Goal: Task Accomplishment & Management: Manage account settings

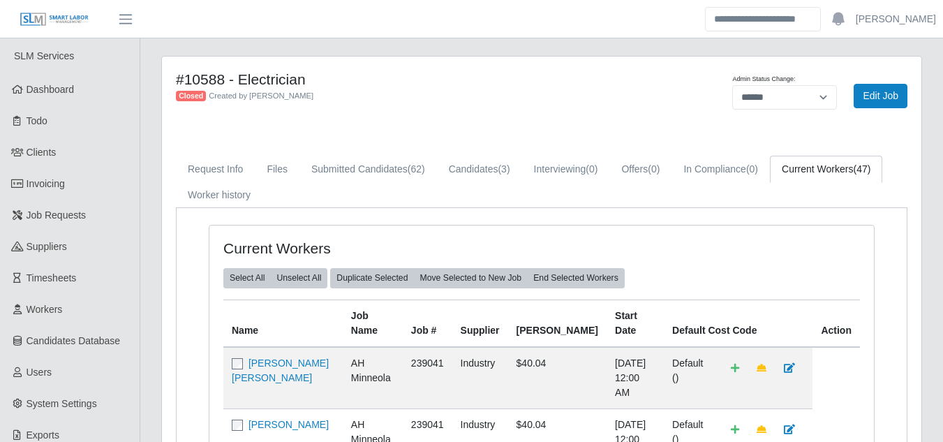
select select "******"
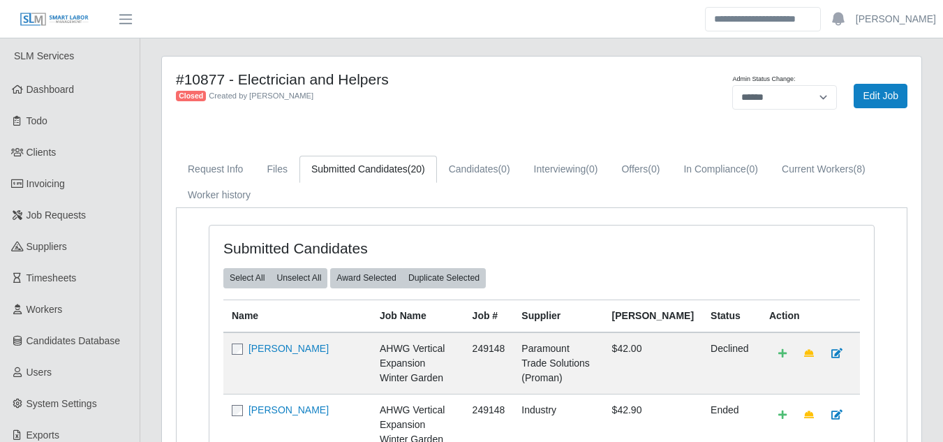
select select "******"
click at [79, 220] on span "Job Requests" at bounding box center [57, 214] width 60 height 11
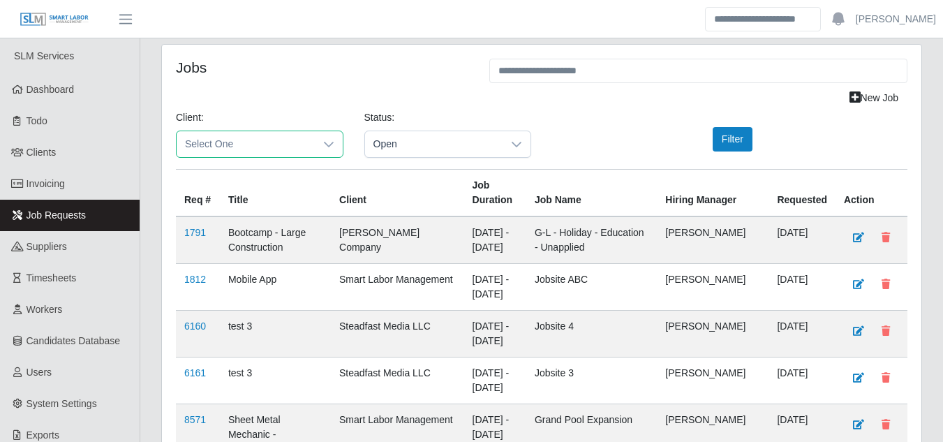
click at [253, 146] on span "Select One" at bounding box center [246, 144] width 138 height 26
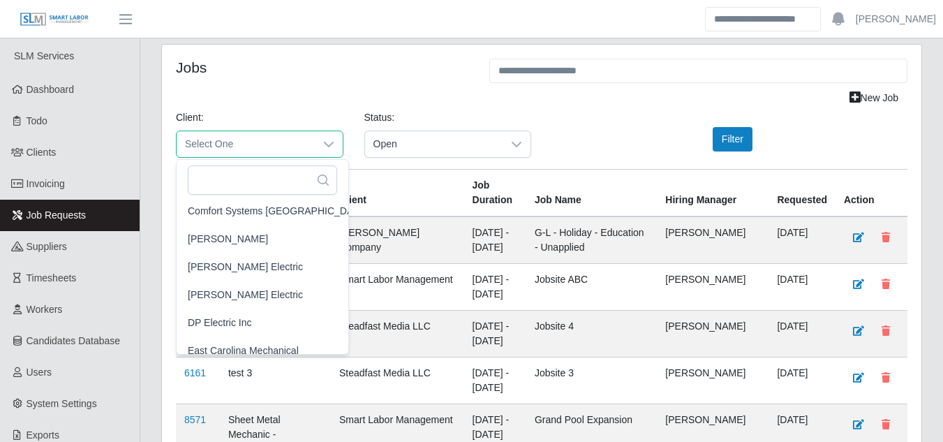
scroll to position [558, 0]
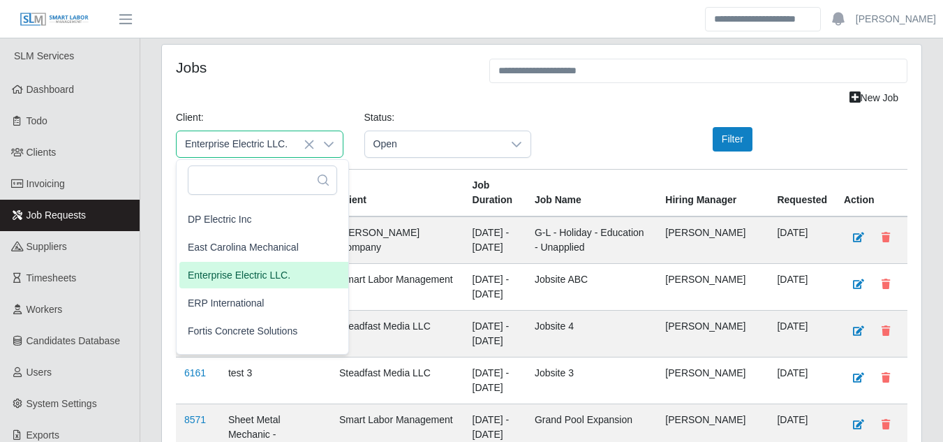
click at [236, 279] on span "Enterprise Electric LLC." at bounding box center [239, 275] width 103 height 15
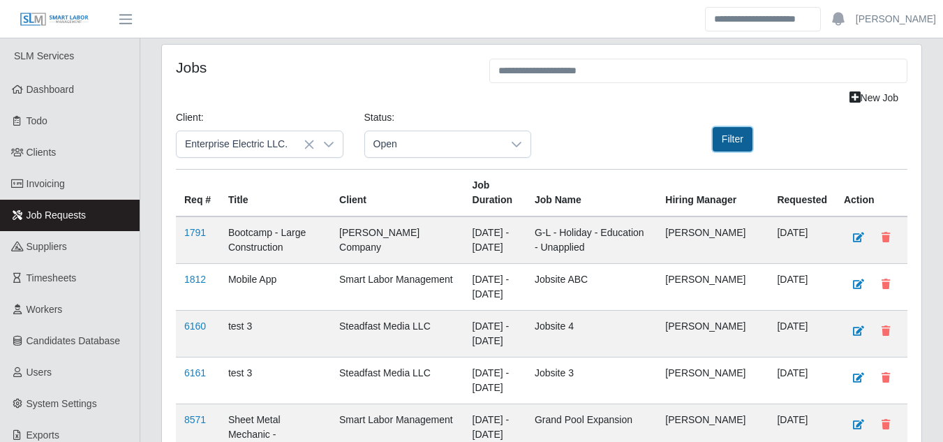
click at [717, 141] on button "Filter" at bounding box center [733, 139] width 40 height 24
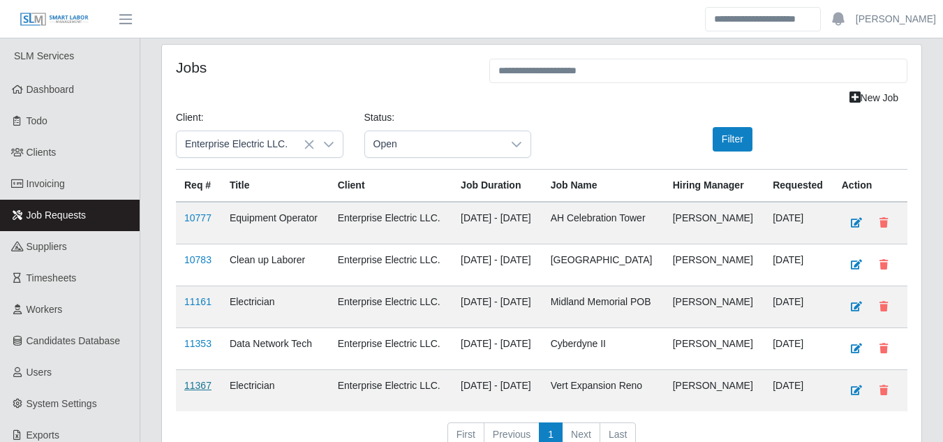
click at [195, 386] on link "11367" at bounding box center [197, 385] width 27 height 11
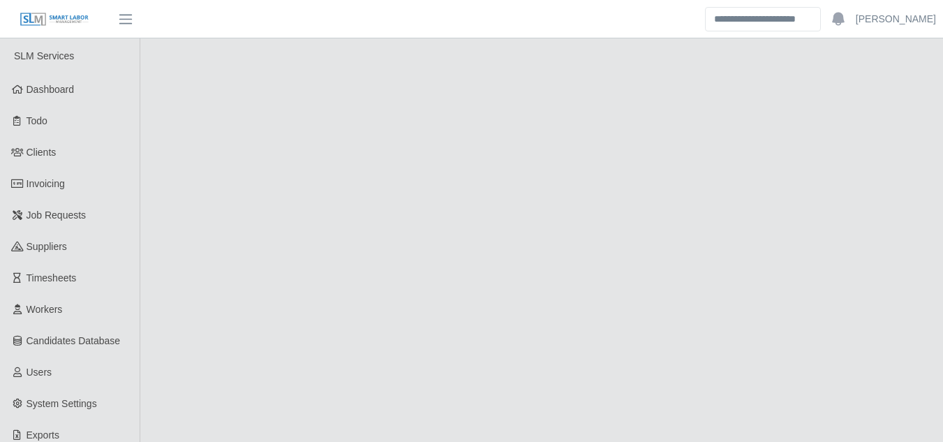
select select "****"
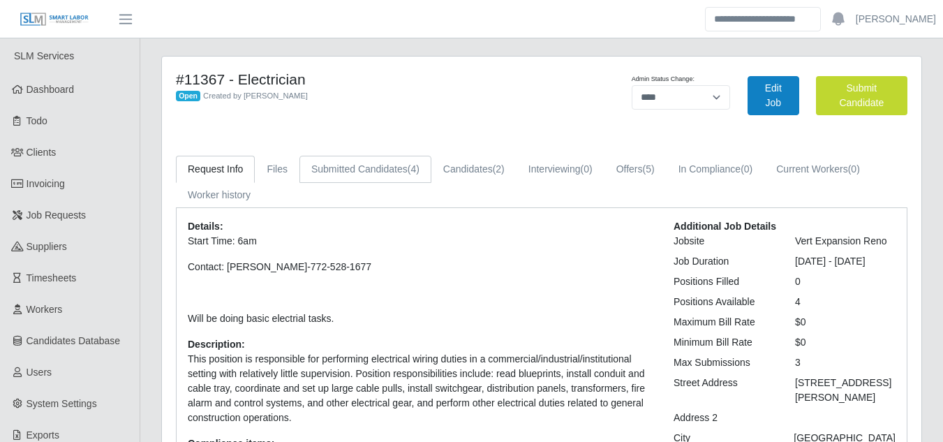
click at [403, 178] on link "Submitted Candidates (4)" at bounding box center [365, 169] width 132 height 27
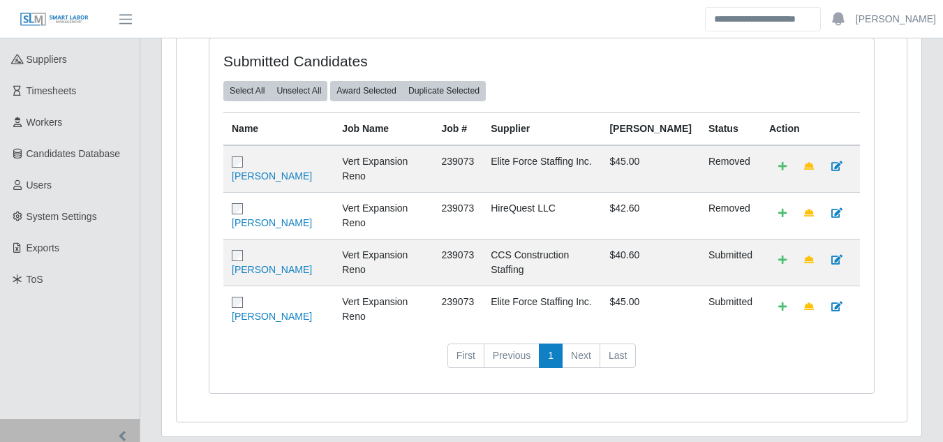
scroll to position [214, 0]
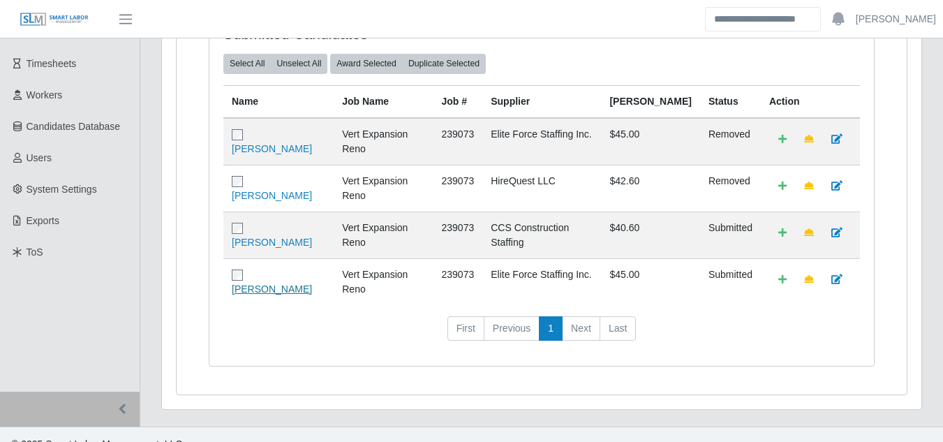
click at [285, 283] on link "Calvin Green" at bounding box center [272, 288] width 80 height 11
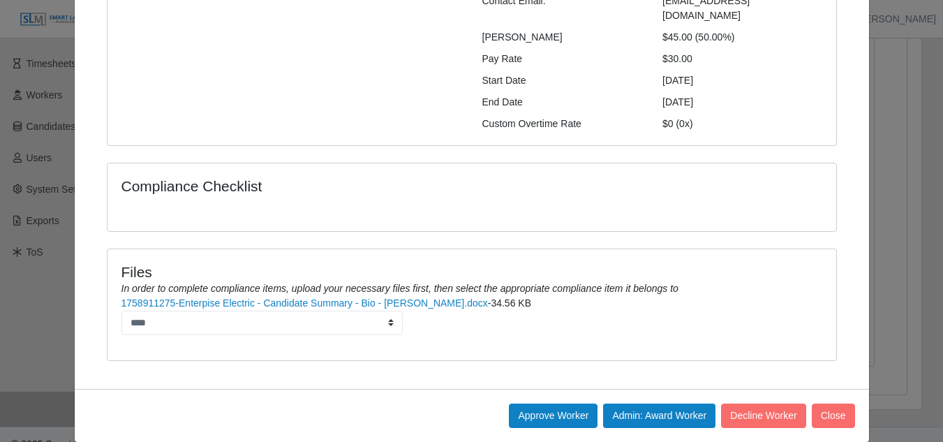
scroll to position [204, 0]
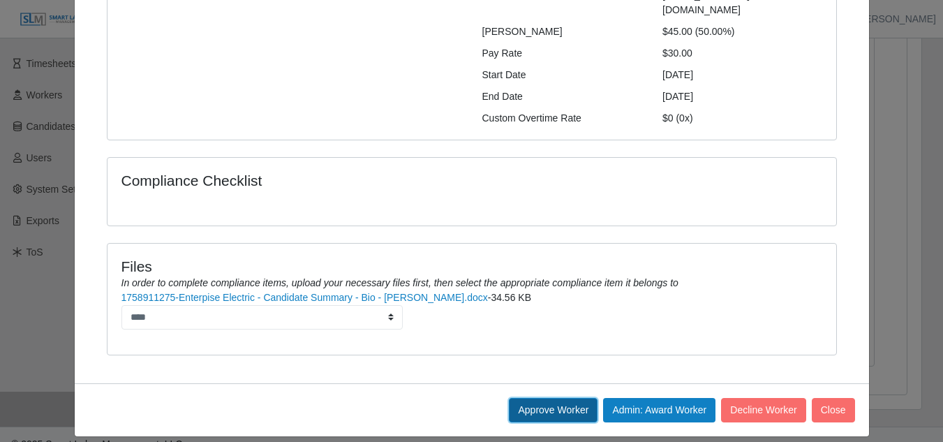
click at [556, 398] on button "Approve Worker" at bounding box center [553, 410] width 89 height 24
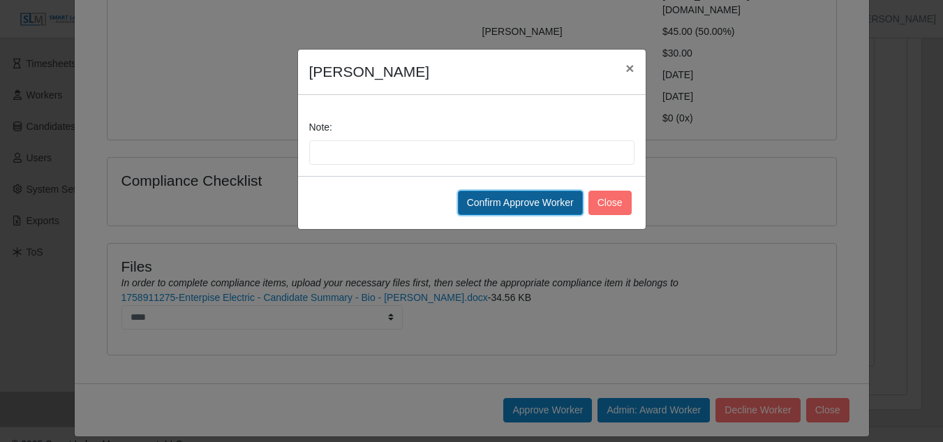
click at [519, 200] on button "Confirm Approve Worker" at bounding box center [520, 203] width 125 height 24
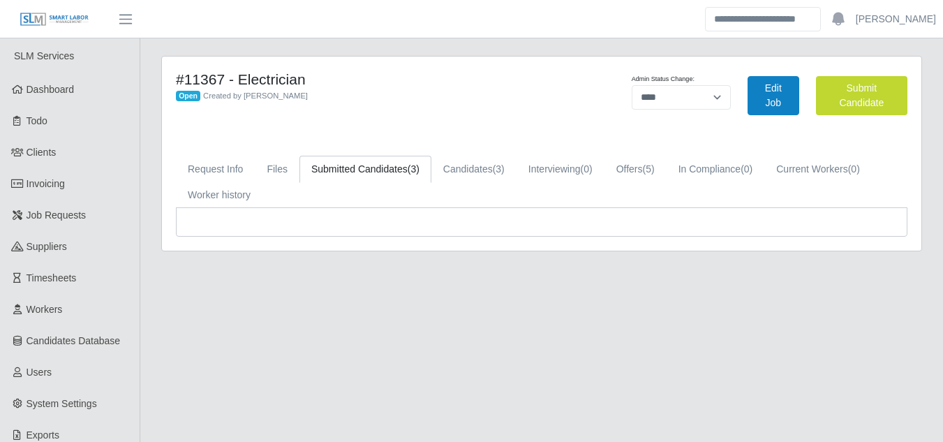
select select "****"
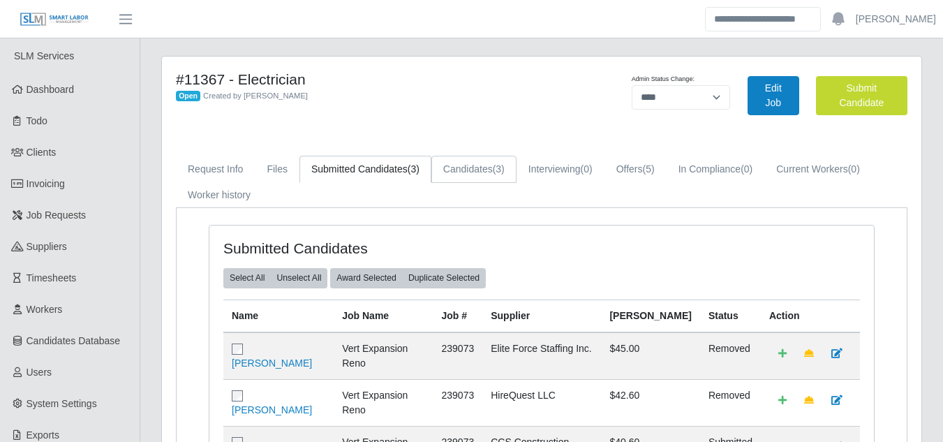
click at [490, 164] on link "Candidates (3)" at bounding box center [473, 169] width 85 height 27
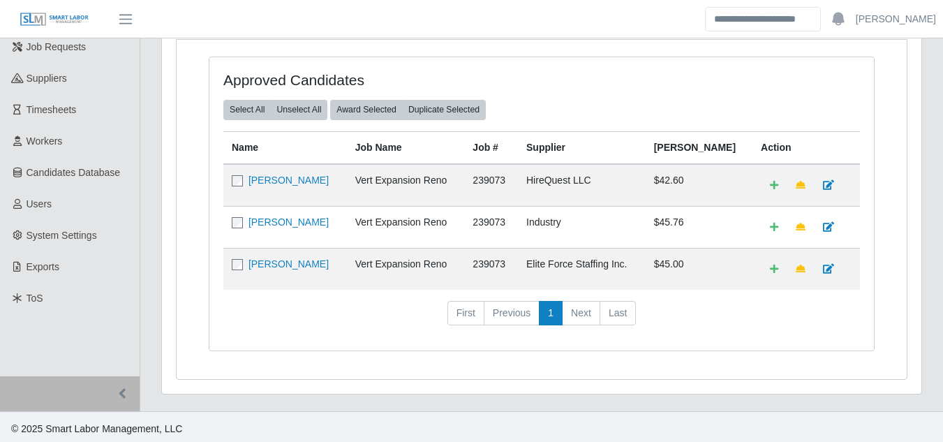
scroll to position [172, 0]
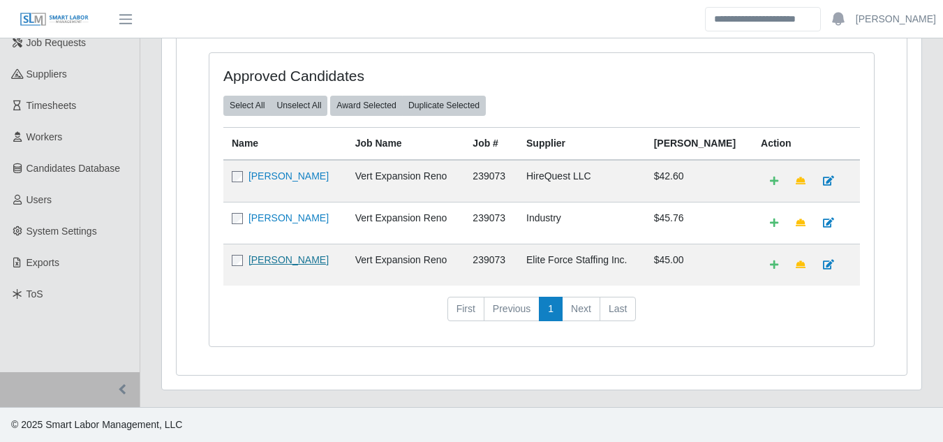
click at [274, 264] on link "[PERSON_NAME]" at bounding box center [288, 259] width 80 height 11
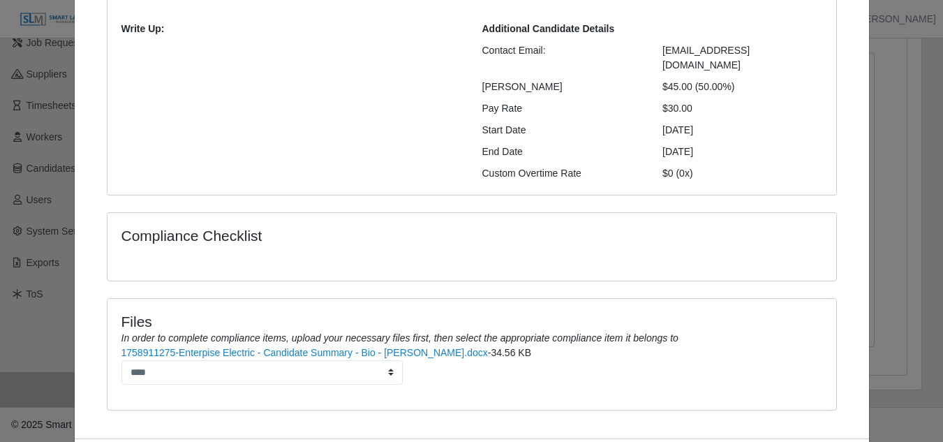
scroll to position [204, 0]
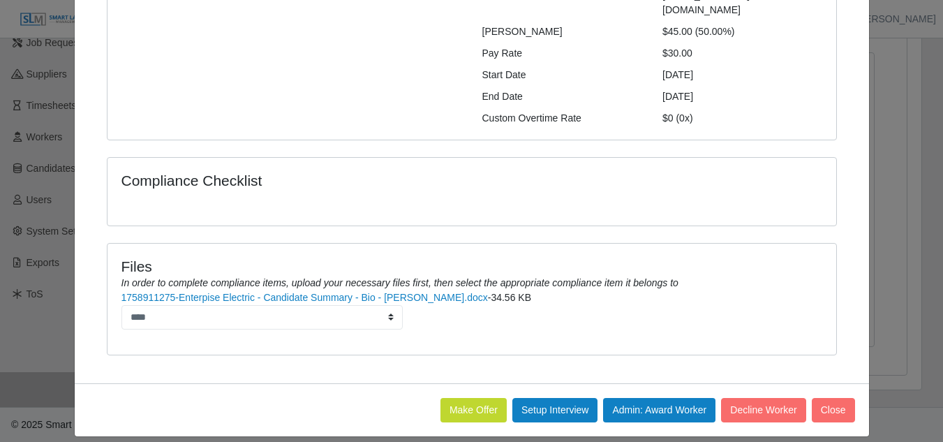
click at [465, 398] on button "Make Offer" at bounding box center [473, 410] width 66 height 24
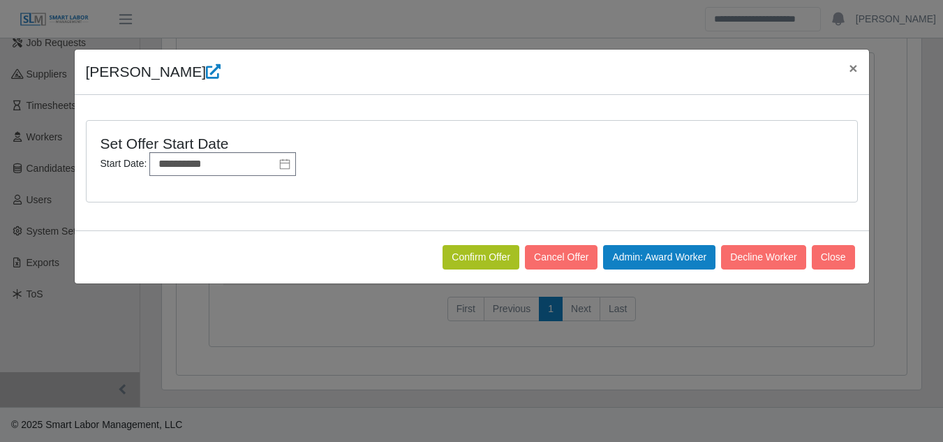
scroll to position [0, 0]
click at [478, 261] on button "Confirm Offer" at bounding box center [480, 257] width 77 height 24
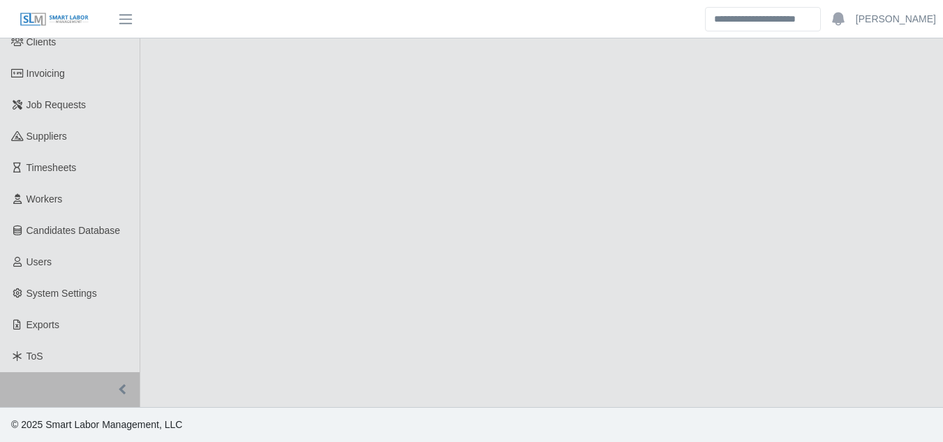
select select "****"
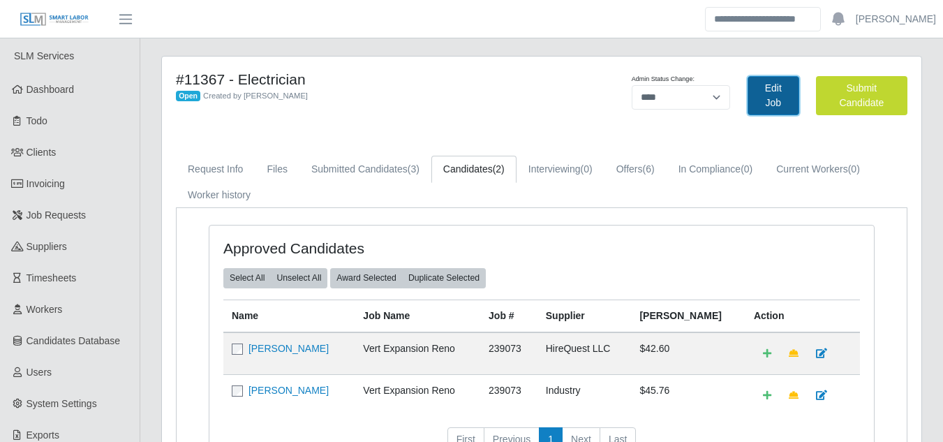
click at [758, 96] on link "Edit Job" at bounding box center [773, 95] width 52 height 39
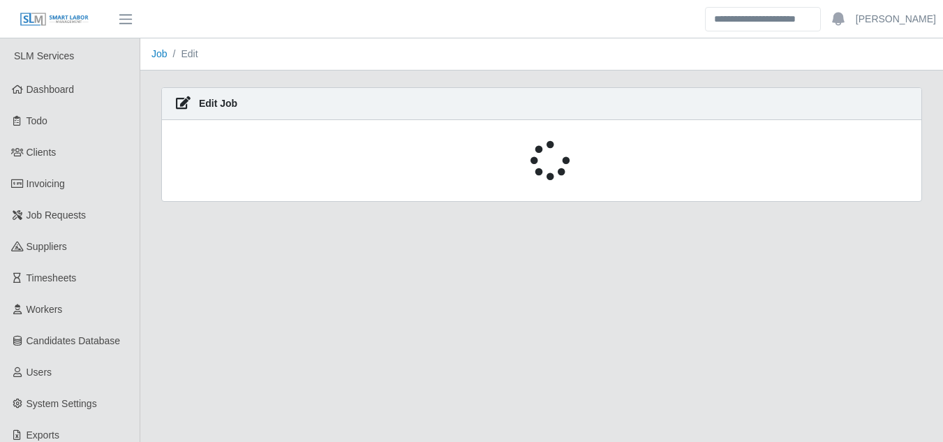
select select "****"
select select "***"
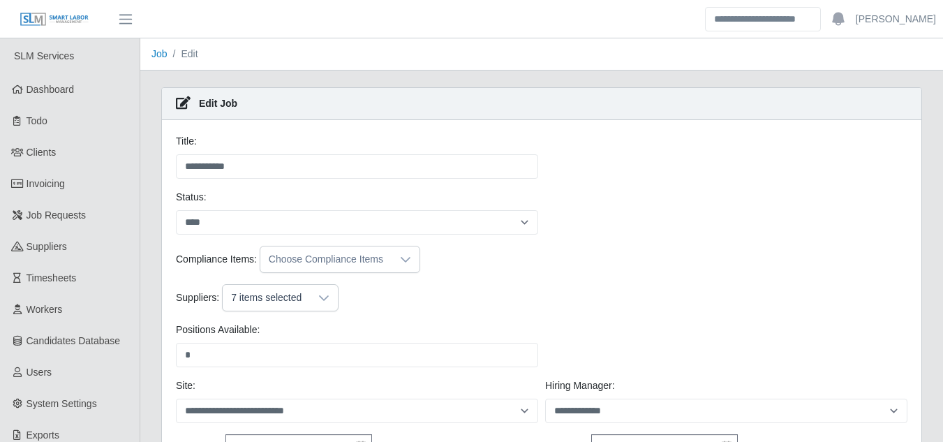
click at [298, 301] on div "7 items selected" at bounding box center [266, 298] width 87 height 26
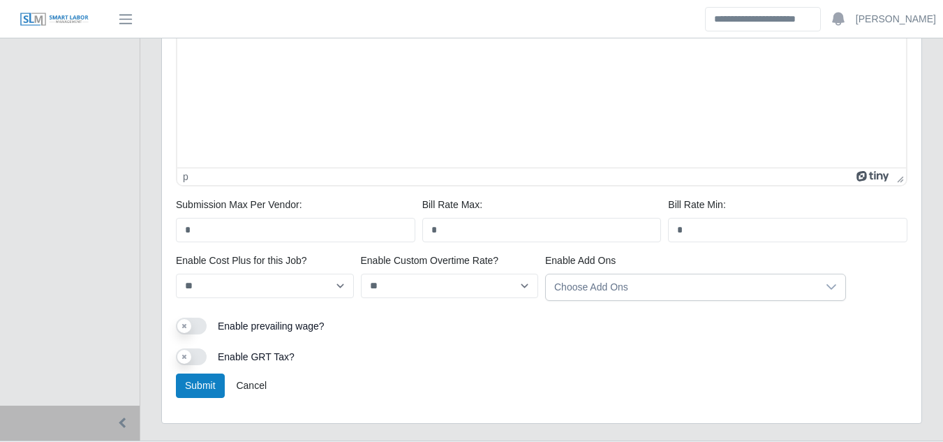
scroll to position [857, 0]
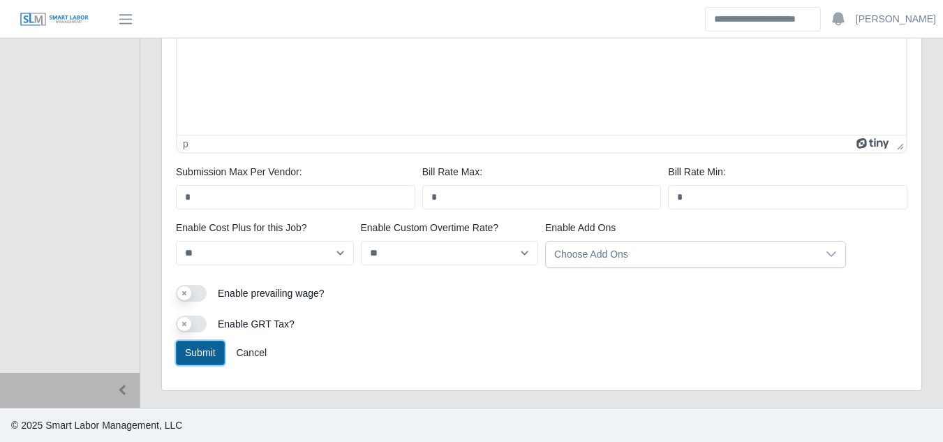
click at [202, 348] on button "Submit" at bounding box center [200, 353] width 49 height 24
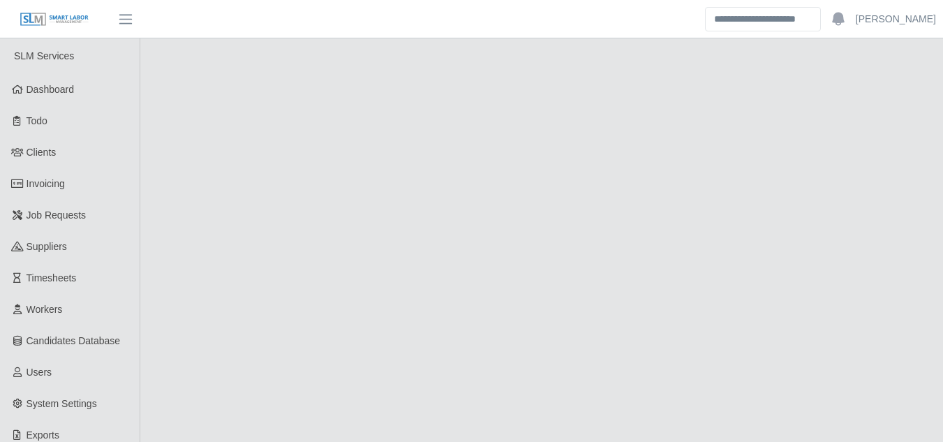
select select "****"
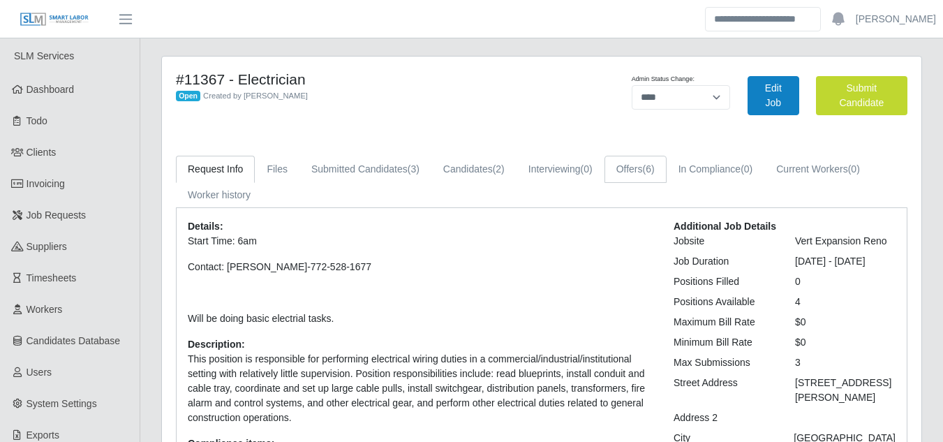
click at [627, 180] on link "Offers (6)" at bounding box center [635, 169] width 62 height 27
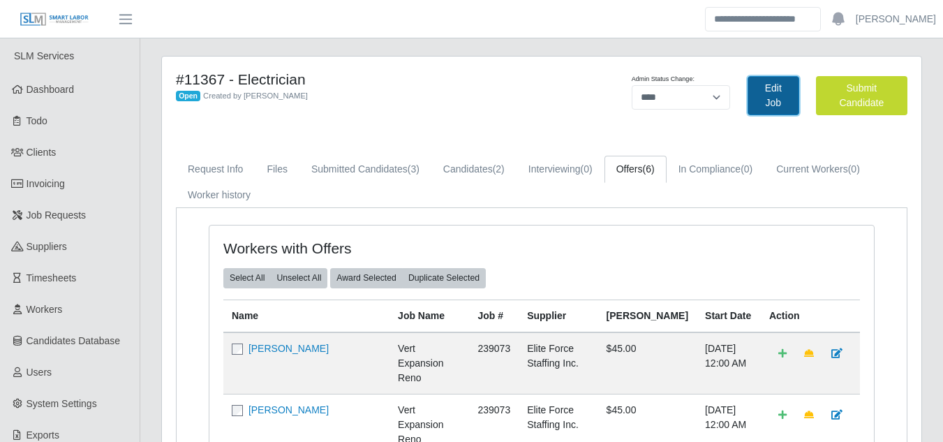
click at [773, 106] on link "Edit Job" at bounding box center [773, 95] width 52 height 39
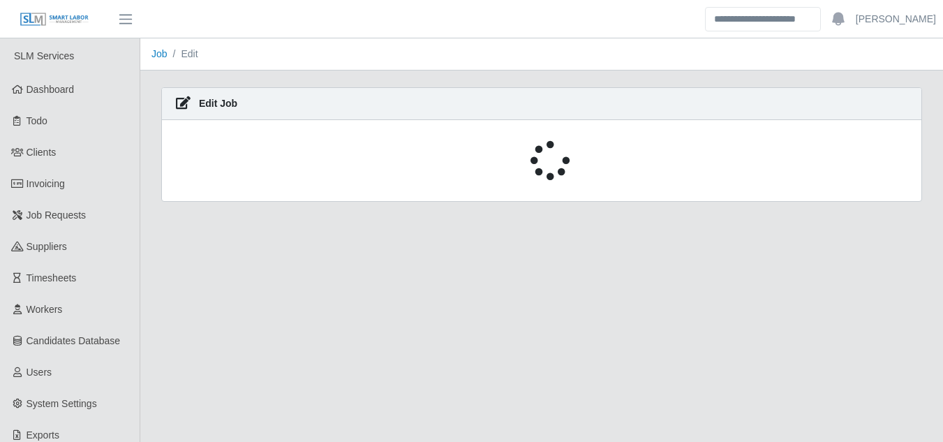
select select "****"
select select "***"
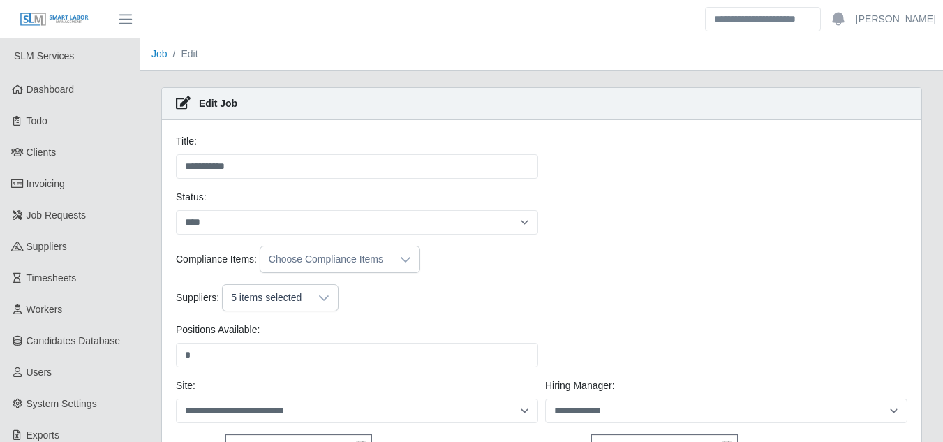
click at [311, 297] on div at bounding box center [324, 298] width 28 height 26
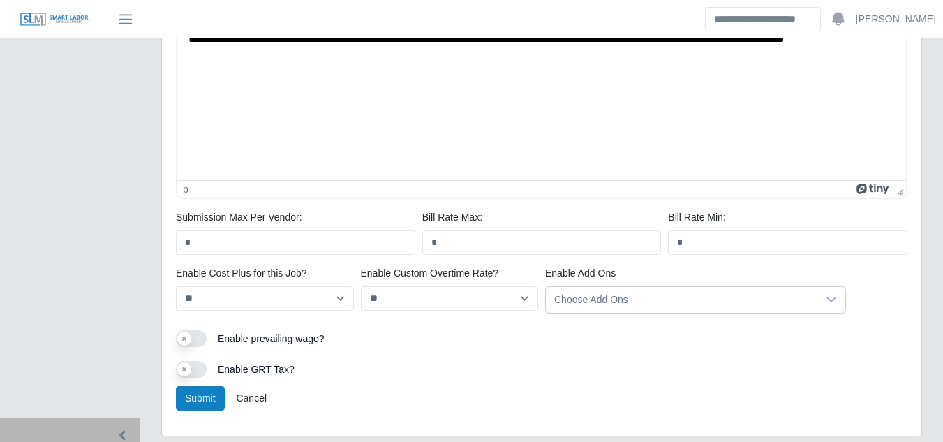
scroll to position [857, 0]
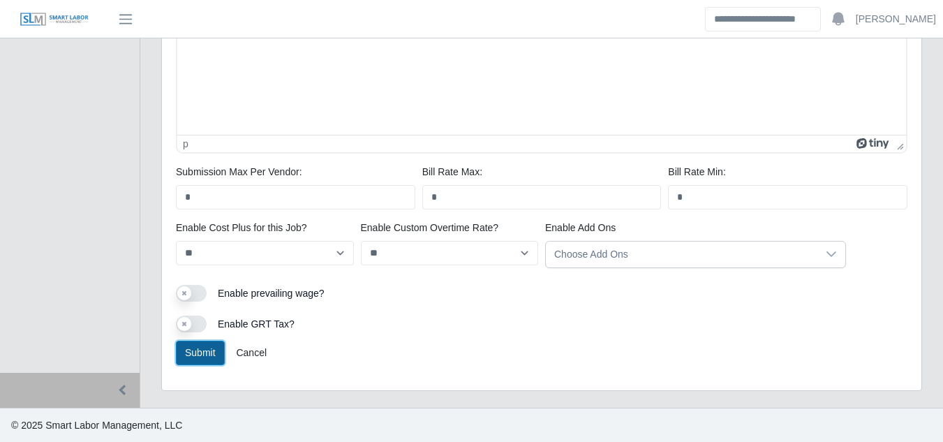
click at [215, 351] on button "Submit" at bounding box center [200, 353] width 49 height 24
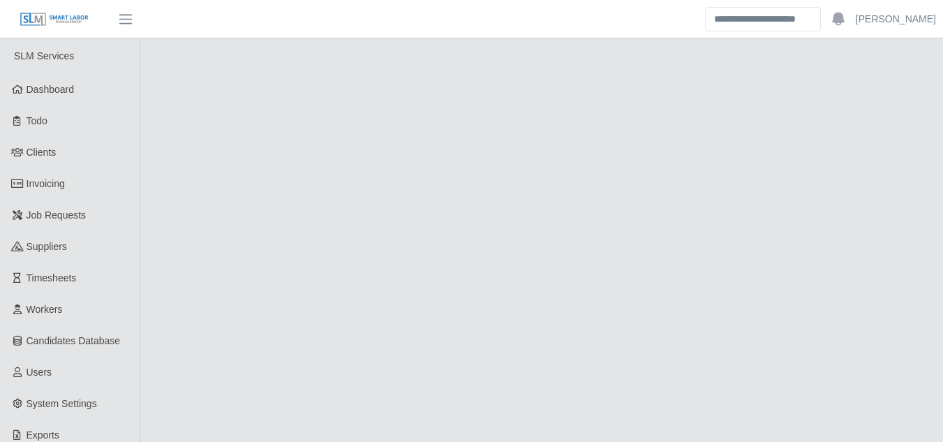
select select "****"
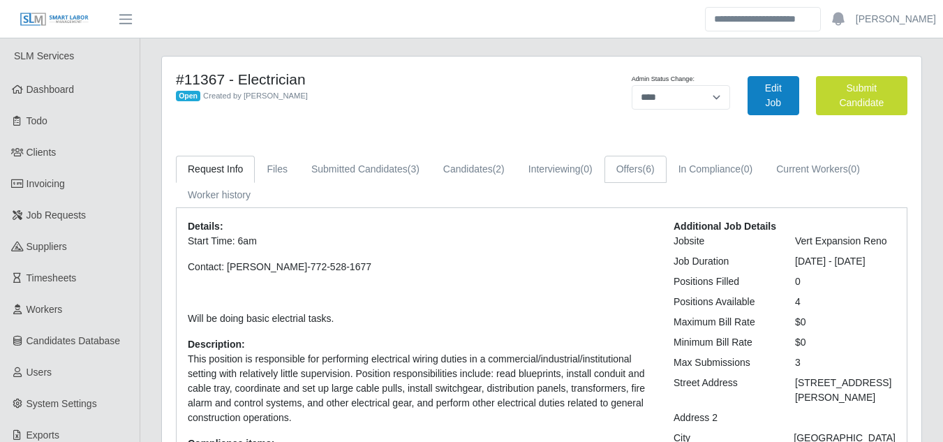
click at [639, 174] on link "Offers (6)" at bounding box center [635, 169] width 62 height 27
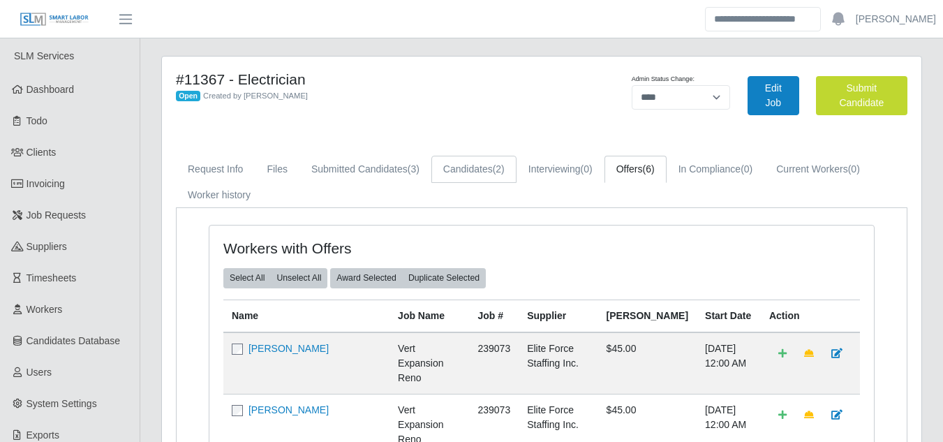
click at [475, 167] on link "Candidates (2)" at bounding box center [473, 169] width 85 height 27
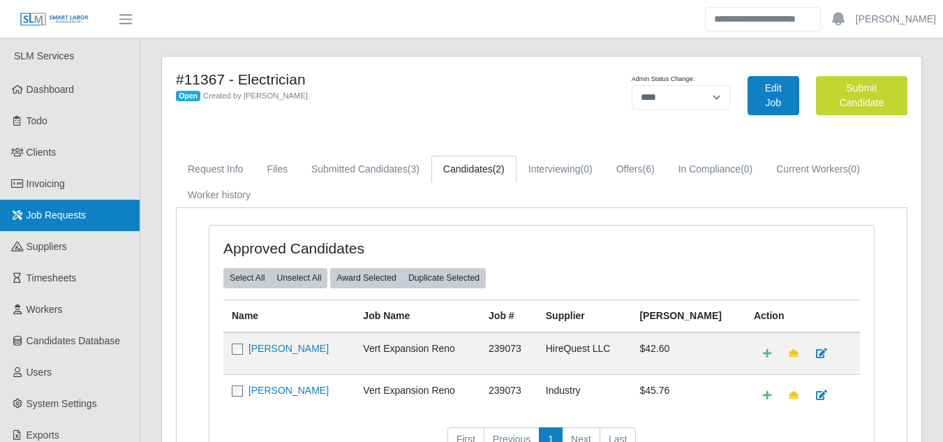
click at [58, 212] on span "Job Requests" at bounding box center [57, 214] width 60 height 11
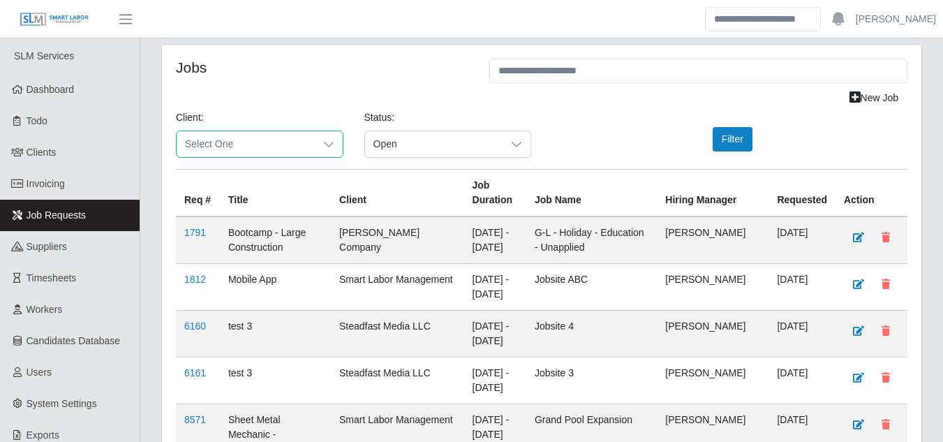
click at [312, 147] on span "Select One" at bounding box center [246, 144] width 138 height 26
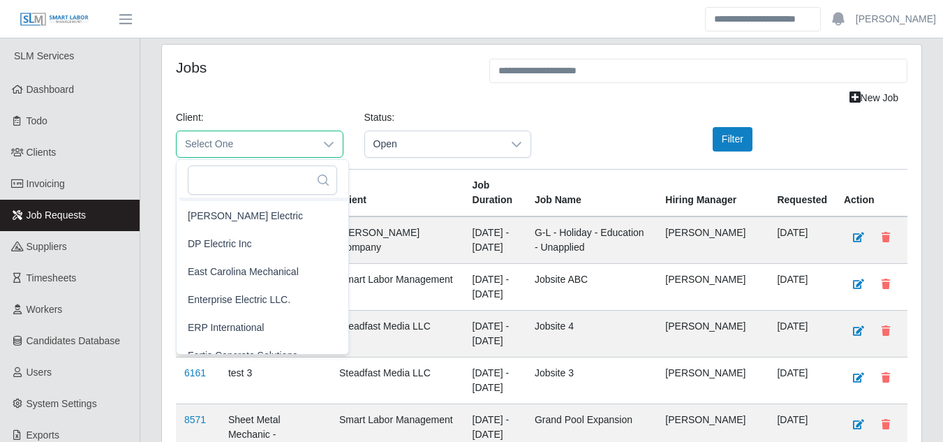
scroll to position [558, 0]
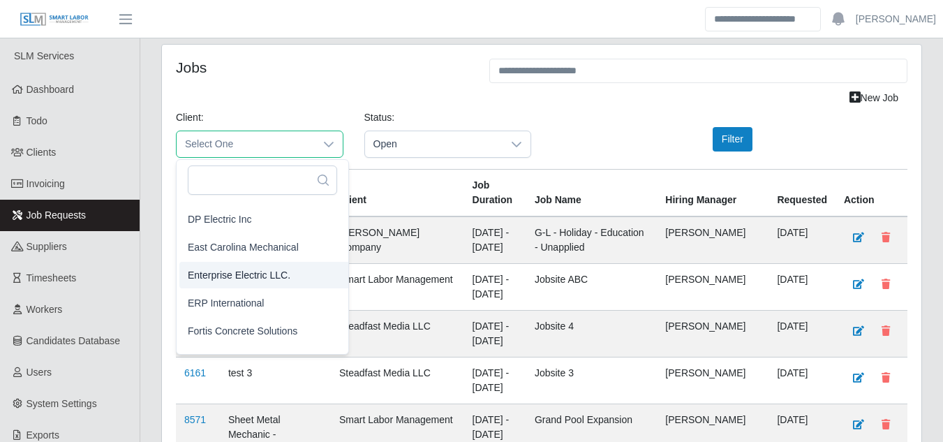
click at [237, 277] on span "Enterprise Electric LLC." at bounding box center [239, 275] width 103 height 15
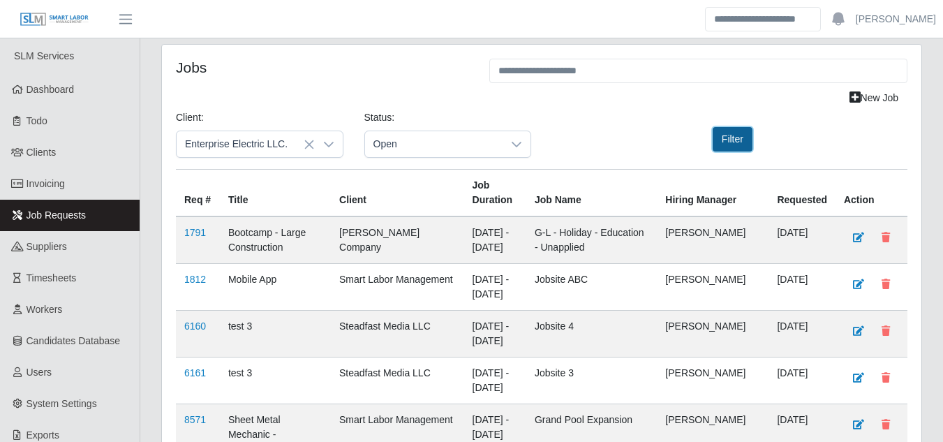
click at [736, 137] on button "Filter" at bounding box center [733, 139] width 40 height 24
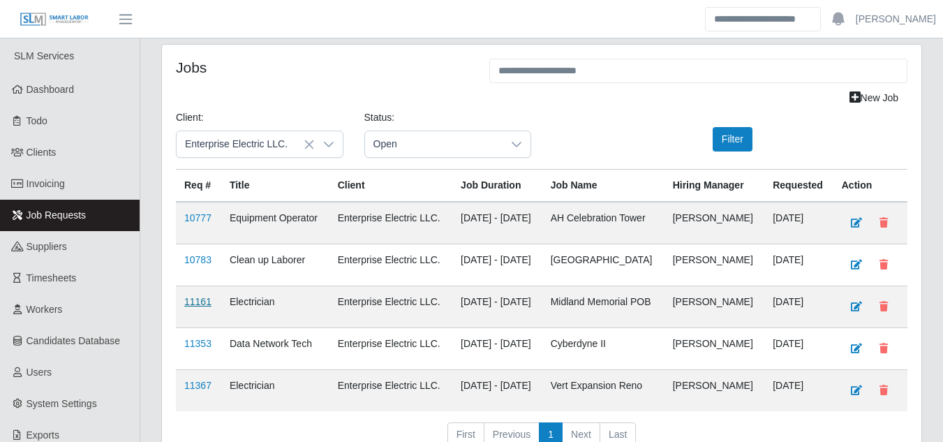
click at [203, 301] on link "11161" at bounding box center [197, 301] width 27 height 11
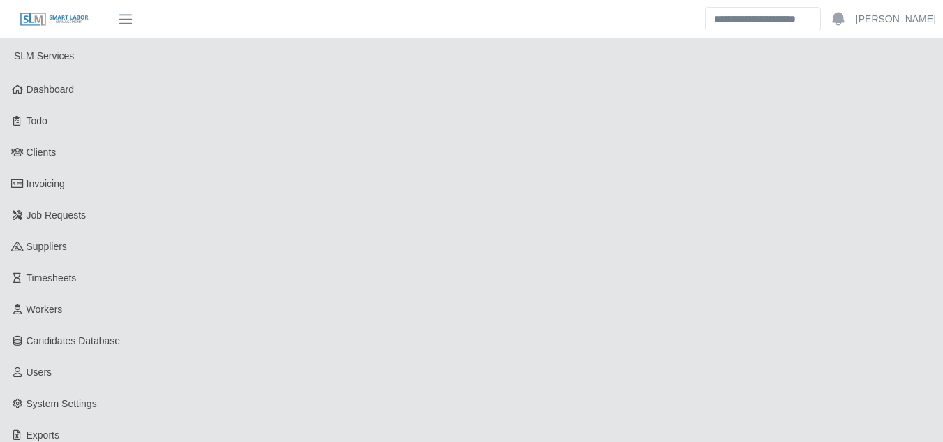
select select "****"
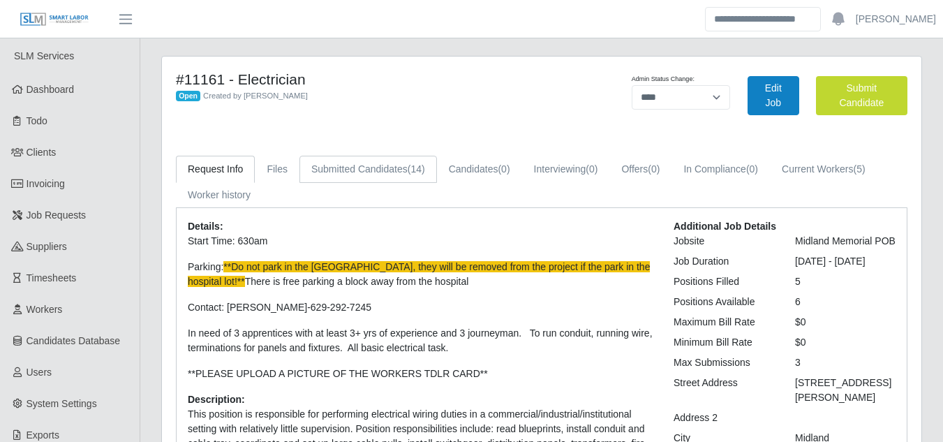
click at [408, 170] on span "(14)" at bounding box center [416, 168] width 17 height 11
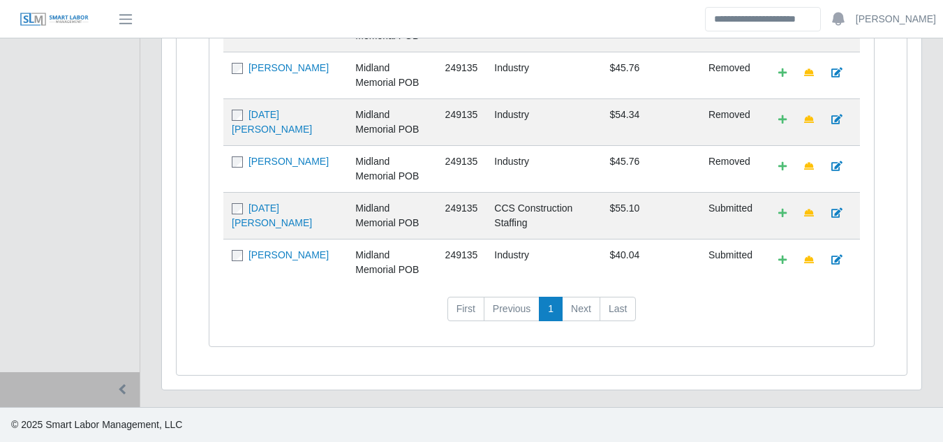
scroll to position [716, 0]
click at [288, 256] on link "[PERSON_NAME]" at bounding box center [288, 254] width 80 height 11
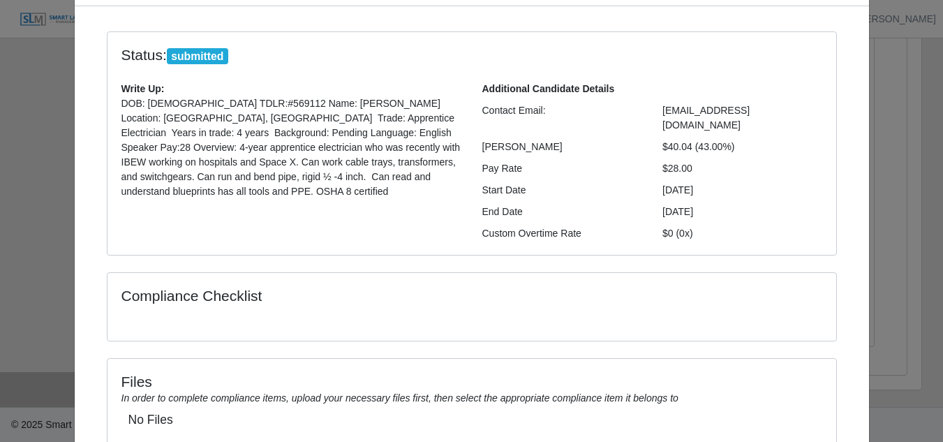
scroll to position [186, 0]
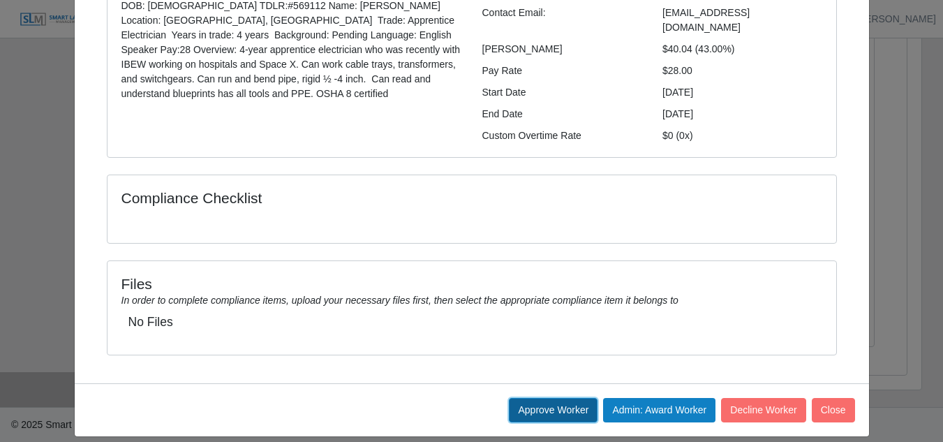
click at [539, 398] on button "Approve Worker" at bounding box center [553, 410] width 89 height 24
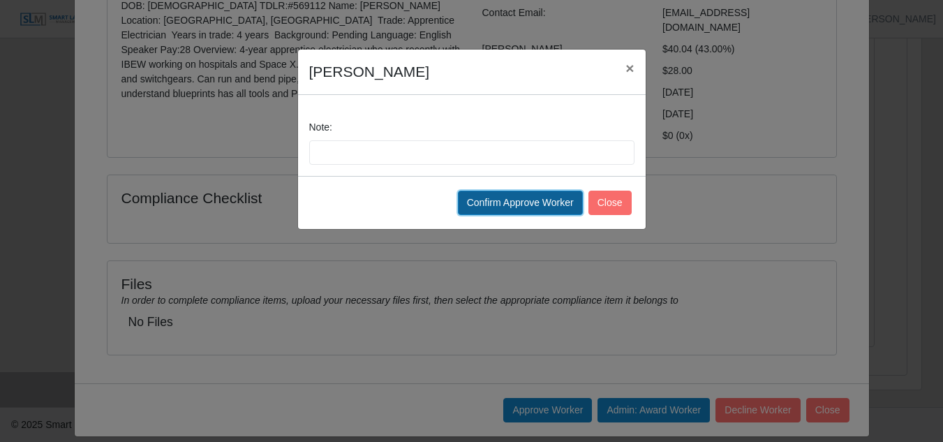
click at [501, 204] on button "Confirm Approve Worker" at bounding box center [520, 203] width 125 height 24
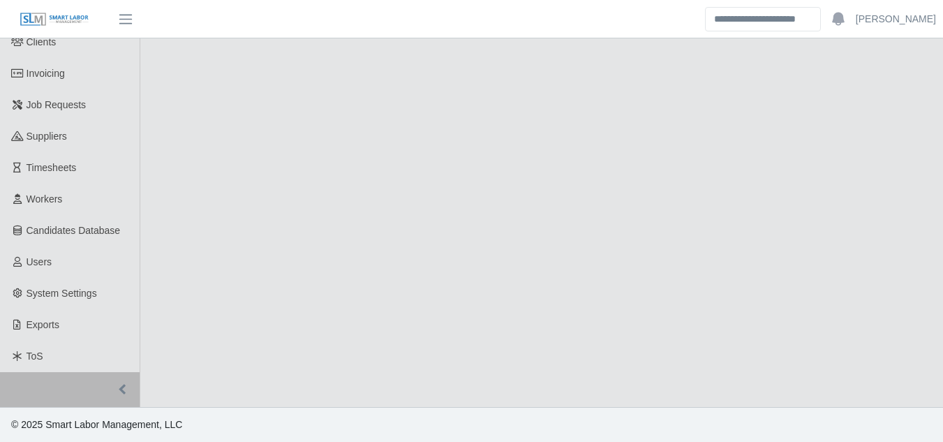
select select "****"
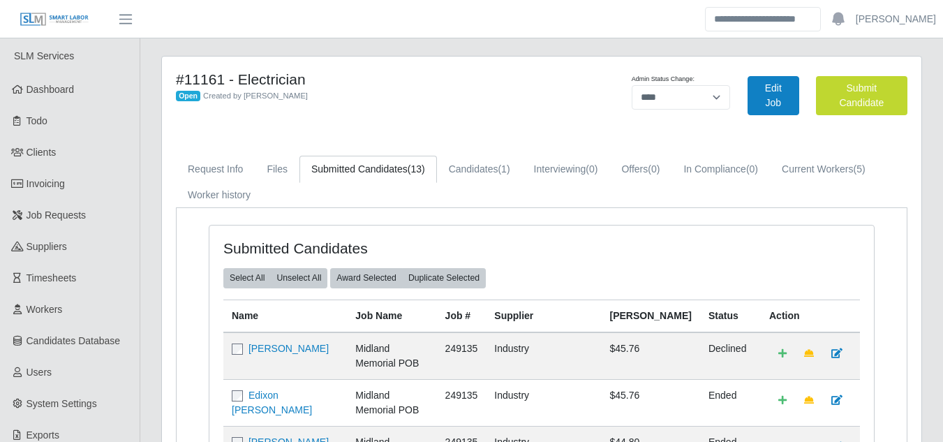
click at [408, 171] on span "(13)" at bounding box center [416, 168] width 17 height 11
click at [458, 171] on link "Candidates (1)" at bounding box center [479, 169] width 85 height 27
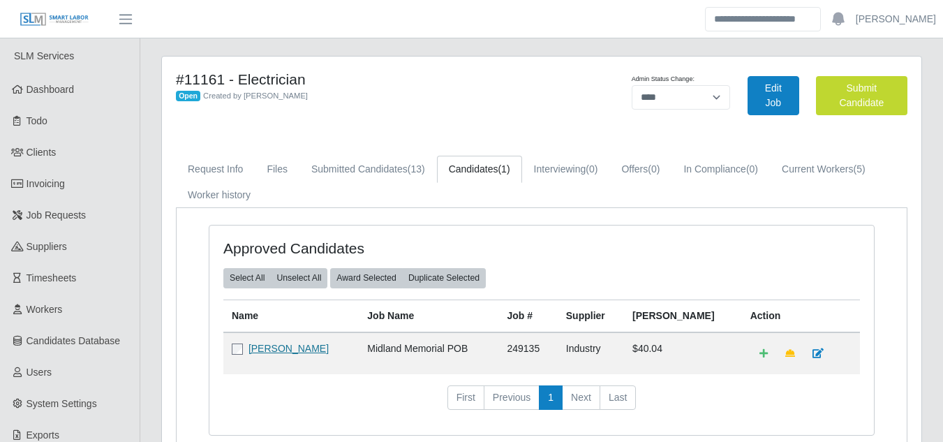
click at [276, 351] on link "[PERSON_NAME]" at bounding box center [288, 348] width 80 height 11
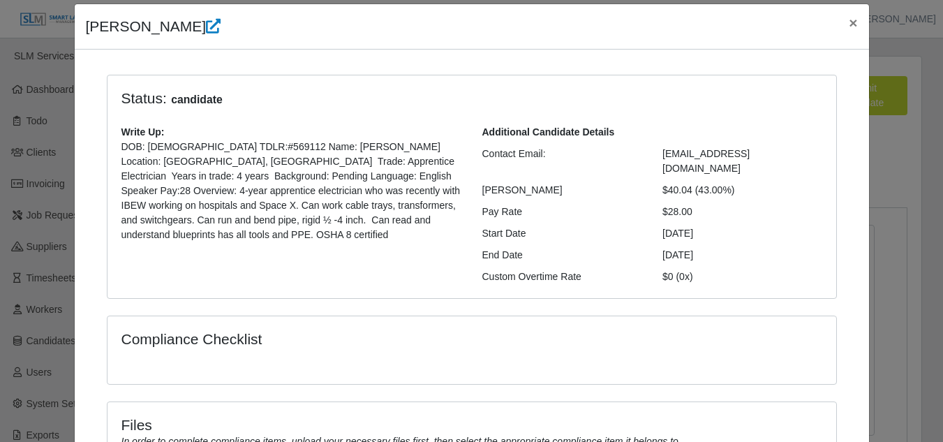
scroll to position [70, 0]
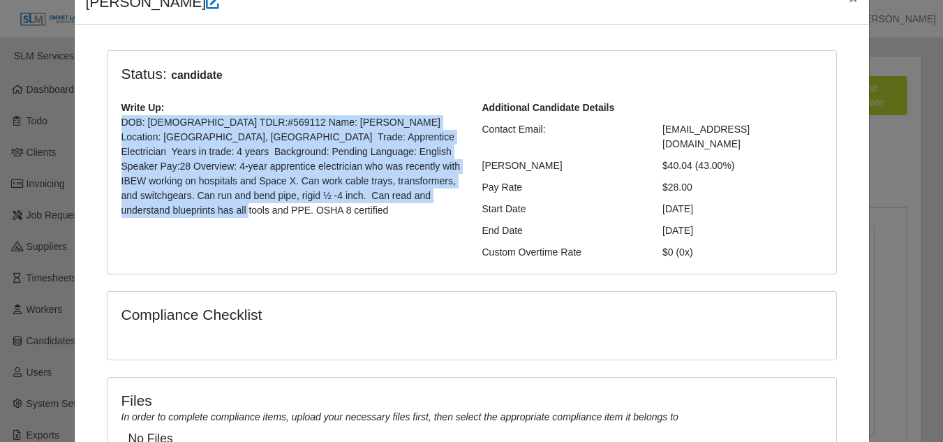
drag, startPoint x: 444, startPoint y: 197, endPoint x: 101, endPoint y: 125, distance: 350.1
click at [107, 125] on div "Status: candidate Write Up: DOB: [DEMOGRAPHIC_DATA] TDLR:#569112 Name: [PERSON_…" at bounding box center [472, 162] width 730 height 225
copy p "DOB: [DEMOGRAPHIC_DATA] TDLR:#569112 Name: [PERSON_NAME] Location: [GEOGRAPHIC_…"
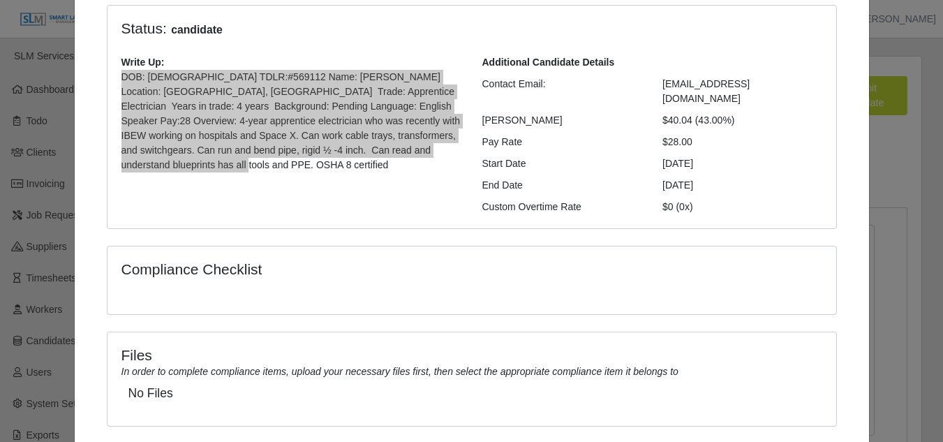
scroll to position [0, 0]
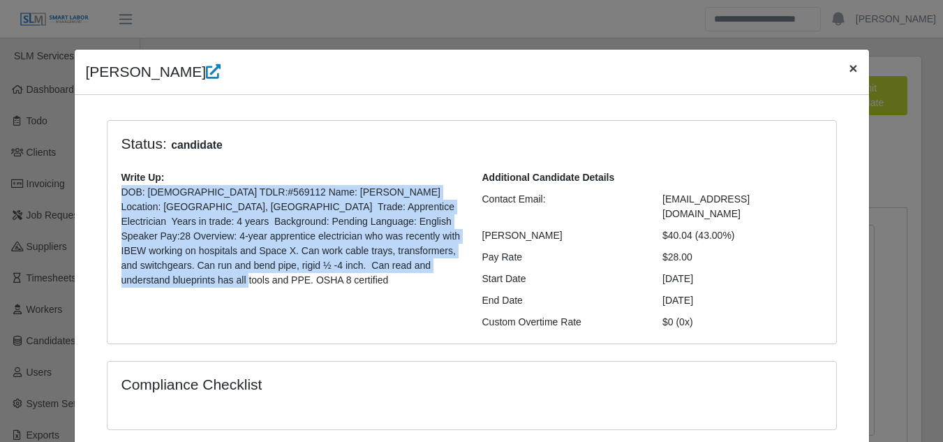
click at [849, 70] on span "×" at bounding box center [853, 68] width 8 height 16
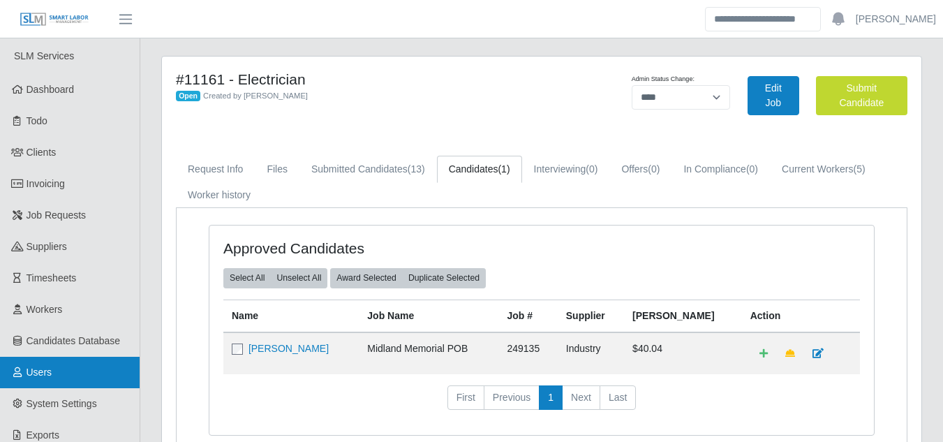
click at [624, 344] on td "Industry" at bounding box center [591, 353] width 66 height 42
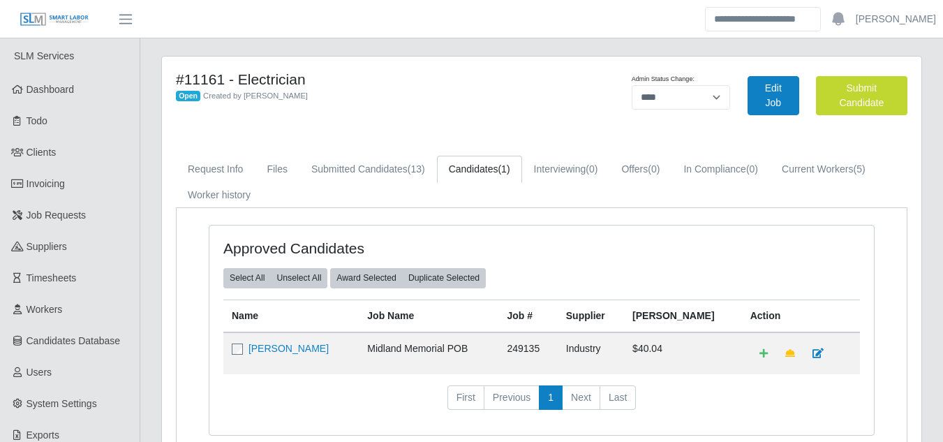
click at [624, 344] on td "Industry" at bounding box center [591, 353] width 66 height 42
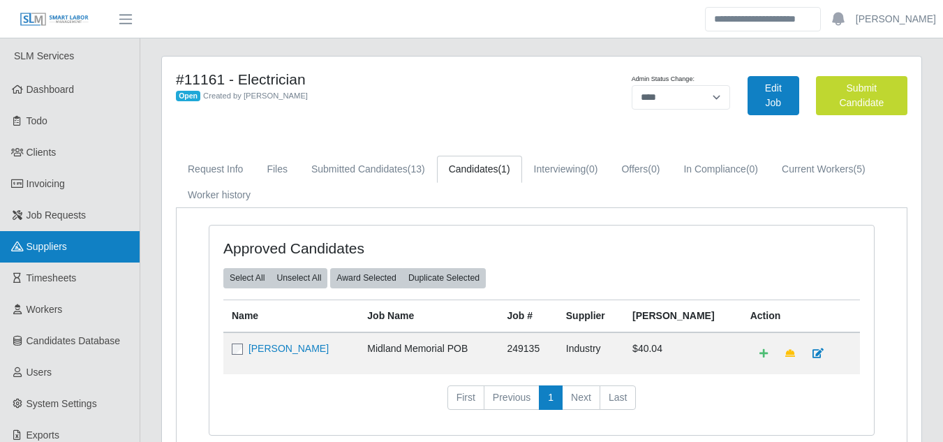
click at [624, 344] on td "Industry" at bounding box center [591, 353] width 66 height 42
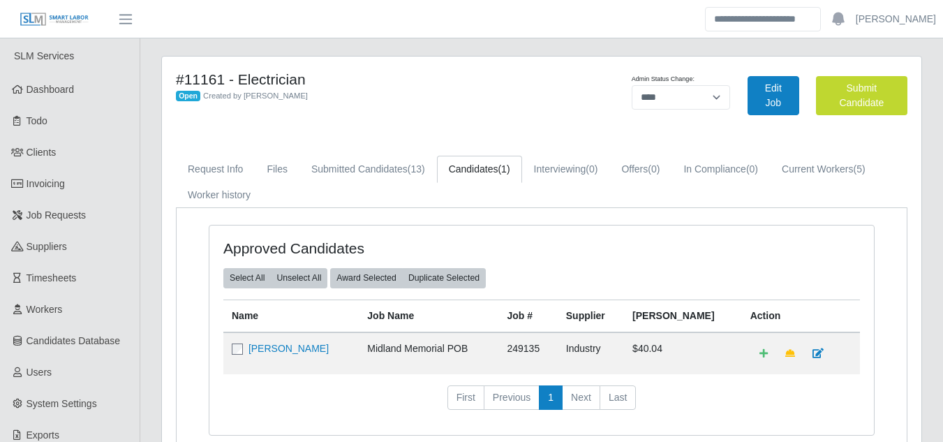
click at [624, 344] on td "Industry" at bounding box center [591, 353] width 66 height 42
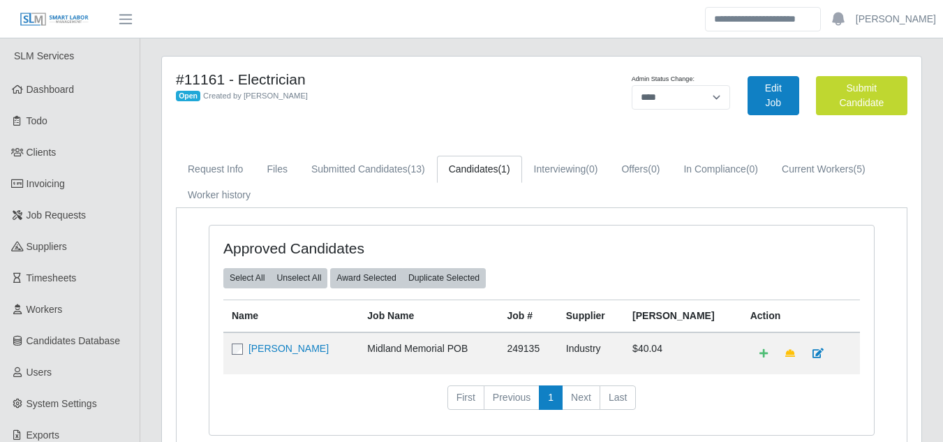
click at [624, 344] on td "Industry" at bounding box center [591, 353] width 66 height 42
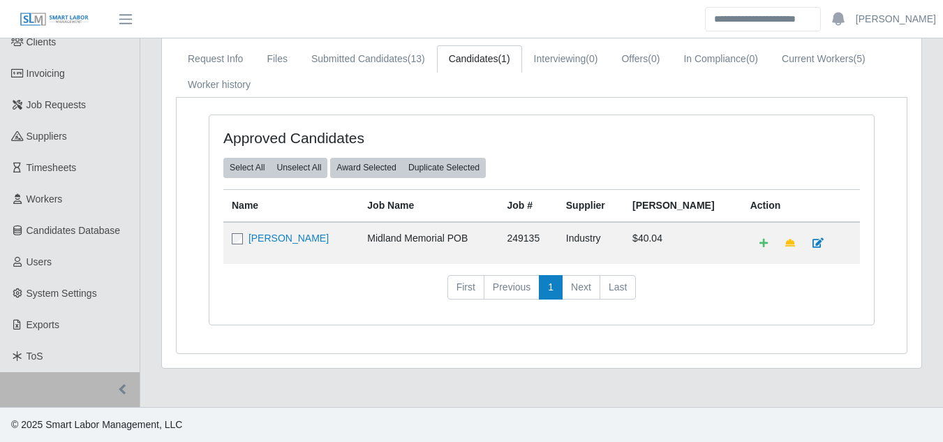
click at [626, 344] on div "Approved Candidates Select All Unselect All Award Selected Duplicate Selected N…" at bounding box center [542, 225] width 730 height 255
